Goal: Task Accomplishment & Management: Use online tool/utility

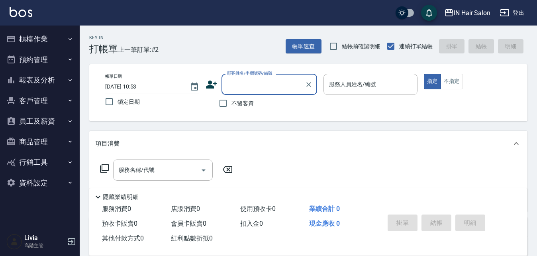
scroll to position [17, 0]
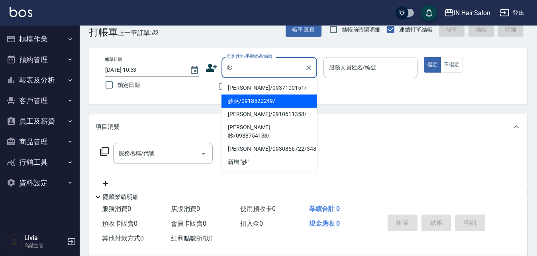
click at [245, 98] on li "妙英/0918522249/" at bounding box center [269, 100] width 96 height 13
type input "妙英/0918522249/"
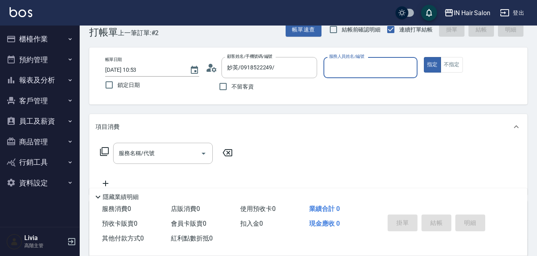
type input "7號設計師[PERSON_NAME]-7"
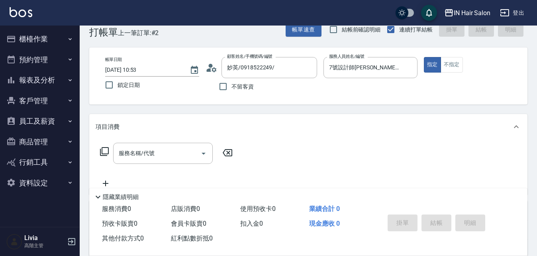
click at [103, 149] on icon at bounding box center [105, 151] width 10 height 10
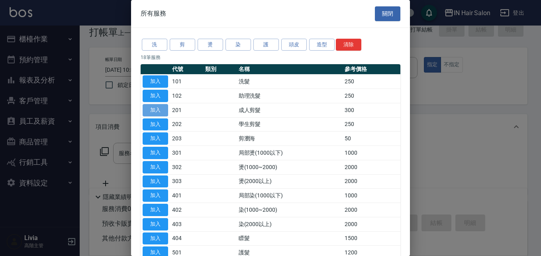
click at [157, 108] on button "加入" at bounding box center [154, 110] width 25 height 12
type input "成人剪髮(201)"
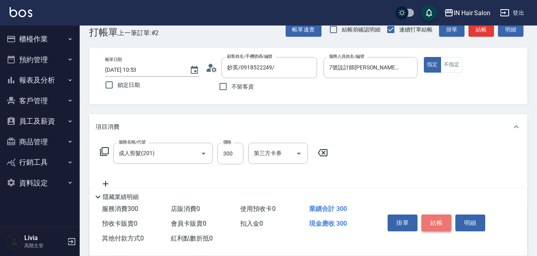
click at [435, 217] on button "結帳" at bounding box center [436, 222] width 30 height 17
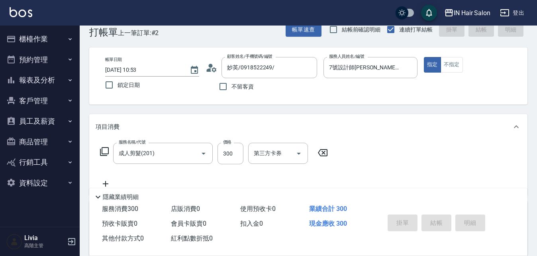
type input "[DATE] 11:45"
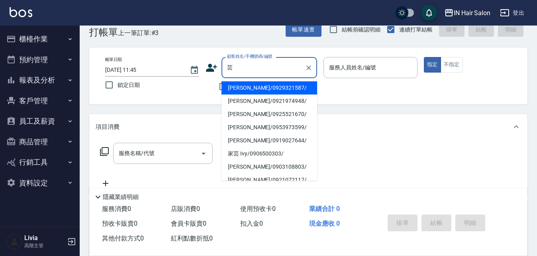
click at [237, 100] on li "[PERSON_NAME]/0921974948/" at bounding box center [269, 100] width 96 height 13
type input "[PERSON_NAME]/0921974948/"
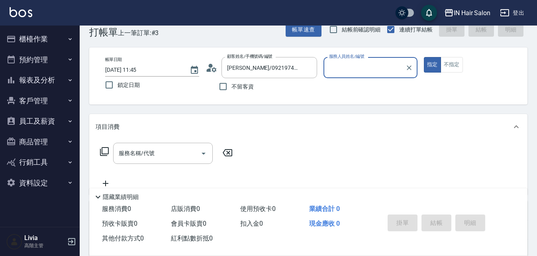
type input "6號設計師[PERSON_NAME]-6"
click at [106, 149] on icon at bounding box center [105, 151] width 10 height 10
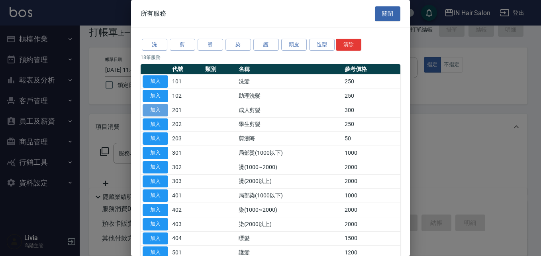
click at [158, 110] on button "加入" at bounding box center [154, 110] width 25 height 12
type input "成人剪髮(201)"
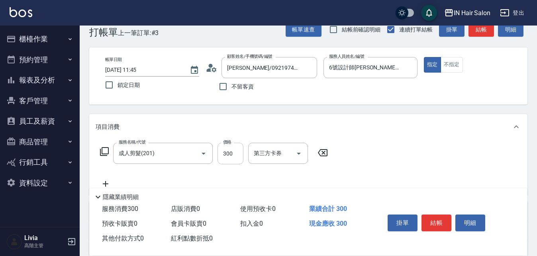
click at [234, 152] on input "300" at bounding box center [230, 152] width 26 height 21
type input "400"
click at [389, 152] on div "服務名稱/代號 成人剪髮(201) 服務名稱/代號 價格 400 價格 第三方卡券 第三方卡券" at bounding box center [308, 166] width 438 height 55
click at [441, 220] on button "結帳" at bounding box center [436, 222] width 30 height 17
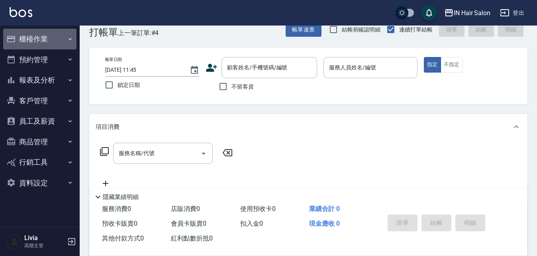
click at [31, 35] on button "櫃檯作業" at bounding box center [39, 39] width 73 height 21
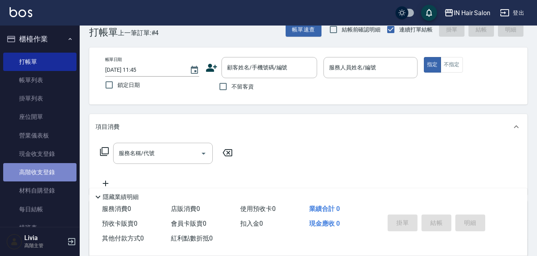
click at [48, 170] on link "高階收支登錄" at bounding box center [39, 172] width 73 height 18
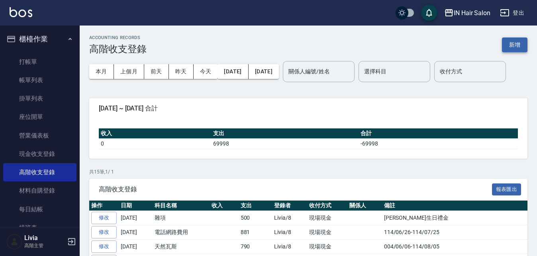
click at [514, 46] on button "新增" at bounding box center [514, 44] width 25 height 15
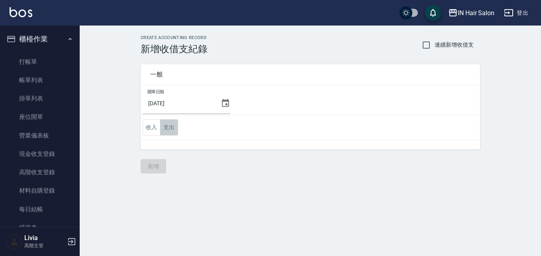
click at [170, 128] on button "支出" at bounding box center [169, 127] width 18 height 16
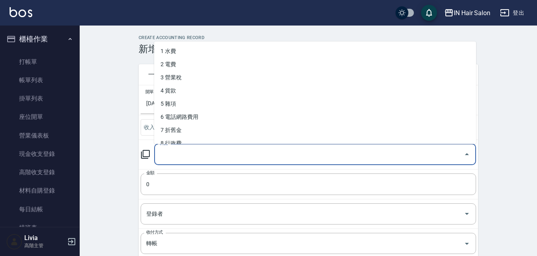
click at [176, 154] on input "科目" at bounding box center [309, 154] width 302 height 14
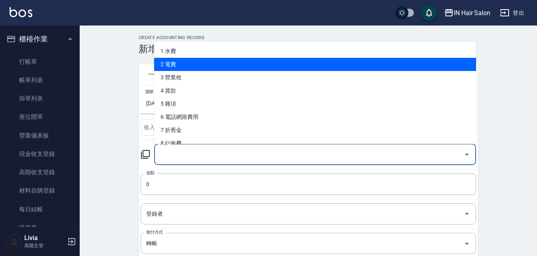
click at [181, 60] on li "2 電費" at bounding box center [315, 64] width 322 height 13
type input "2 電費"
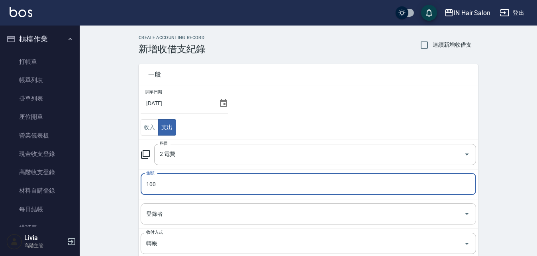
type input "100"
click at [160, 215] on input "登錄者" at bounding box center [302, 214] width 316 height 14
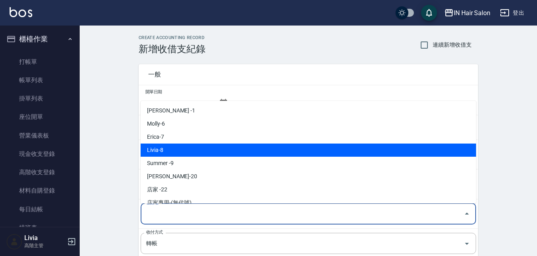
click at [162, 151] on li "Livia-8" at bounding box center [308, 149] width 335 height 13
type input "Livia-8"
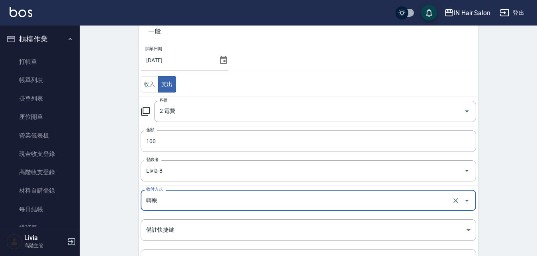
scroll to position [119, 0]
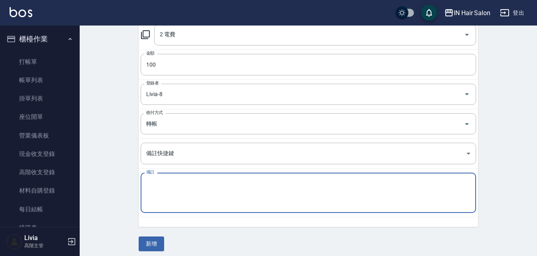
click at [158, 187] on textarea "備註" at bounding box center [308, 192] width 324 height 27
click at [184, 195] on textarea "公電" at bounding box center [308, 192] width 324 height 27
type textarea "公電"
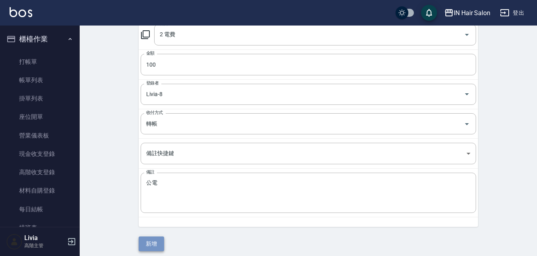
click at [152, 242] on button "新增" at bounding box center [151, 243] width 25 height 15
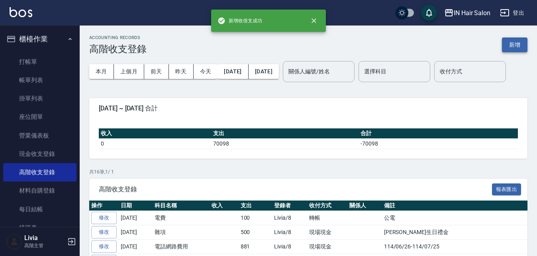
click at [513, 45] on button "新增" at bounding box center [514, 44] width 25 height 15
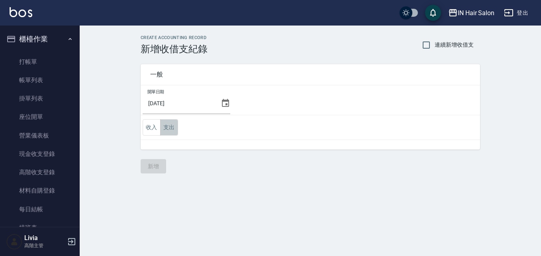
click at [170, 126] on button "支出" at bounding box center [169, 127] width 18 height 16
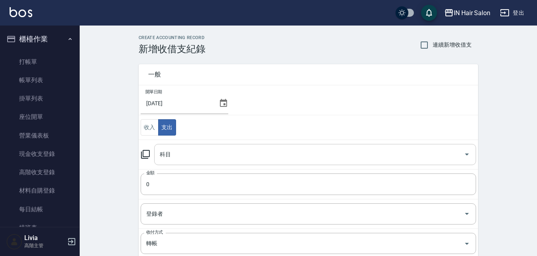
click at [177, 155] on input "科目" at bounding box center [309, 154] width 302 height 14
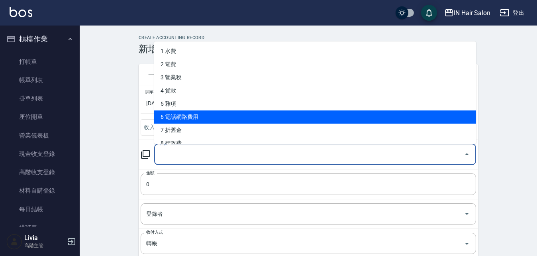
scroll to position [40, 0]
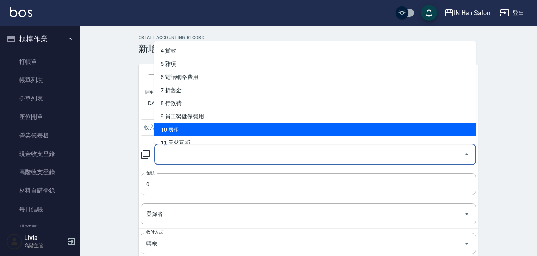
click at [179, 126] on li "10 房租" at bounding box center [315, 129] width 322 height 13
type input "10 房租"
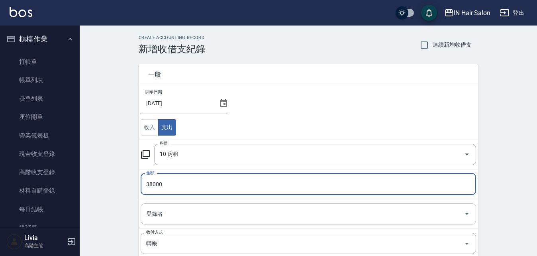
type input "38000"
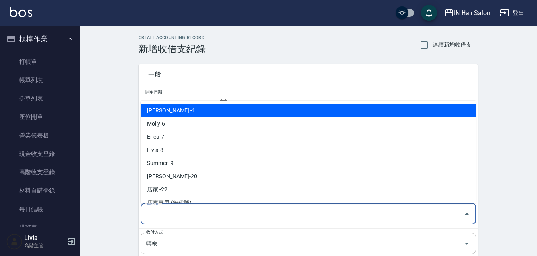
click at [165, 215] on input "登錄者" at bounding box center [302, 214] width 316 height 14
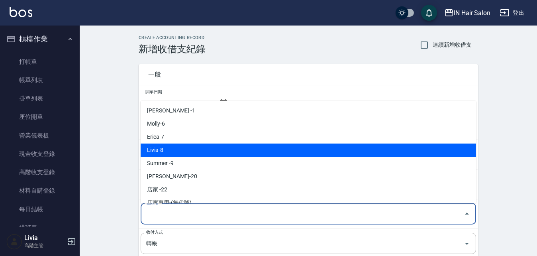
click at [160, 152] on li "Livia-8" at bounding box center [308, 149] width 335 height 13
type input "Livia-8"
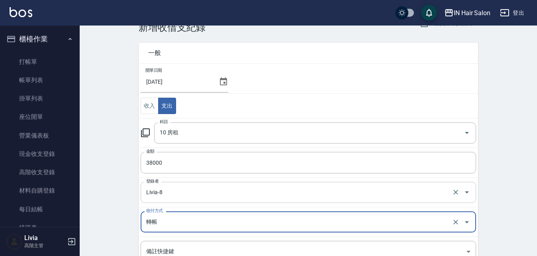
scroll to position [124, 0]
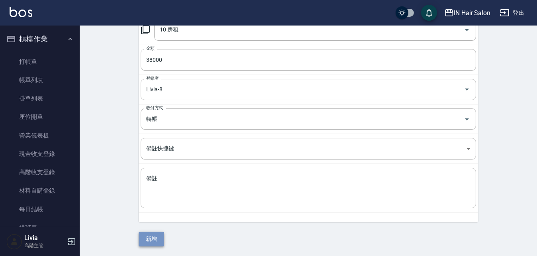
click at [147, 237] on button "新增" at bounding box center [151, 238] width 25 height 15
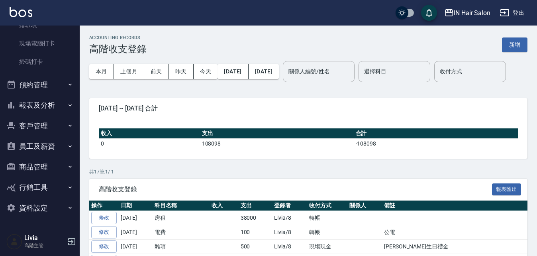
scroll to position [203, 0]
click at [48, 103] on button "報表及分析" at bounding box center [39, 104] width 73 height 21
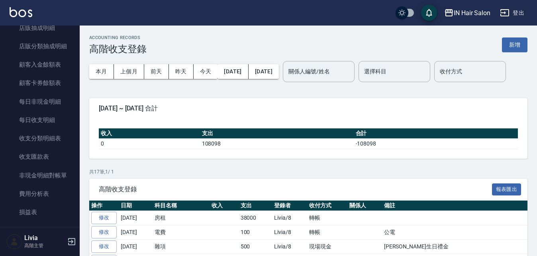
scroll to position [840, 0]
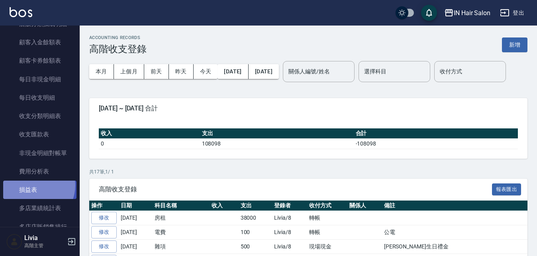
click at [34, 185] on link "損益表" at bounding box center [39, 189] width 73 height 18
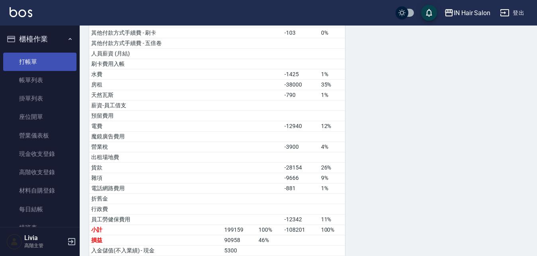
click at [31, 59] on link "打帳單" at bounding box center [39, 62] width 73 height 18
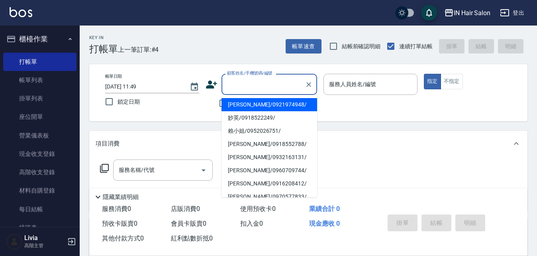
drag, startPoint x: 231, startPoint y: 85, endPoint x: 178, endPoint y: 0, distance: 99.6
click at [234, 78] on input "顧客姓名/手機號碼/編號" at bounding box center [263, 84] width 76 height 14
